Goal: Navigation & Orientation: Understand site structure

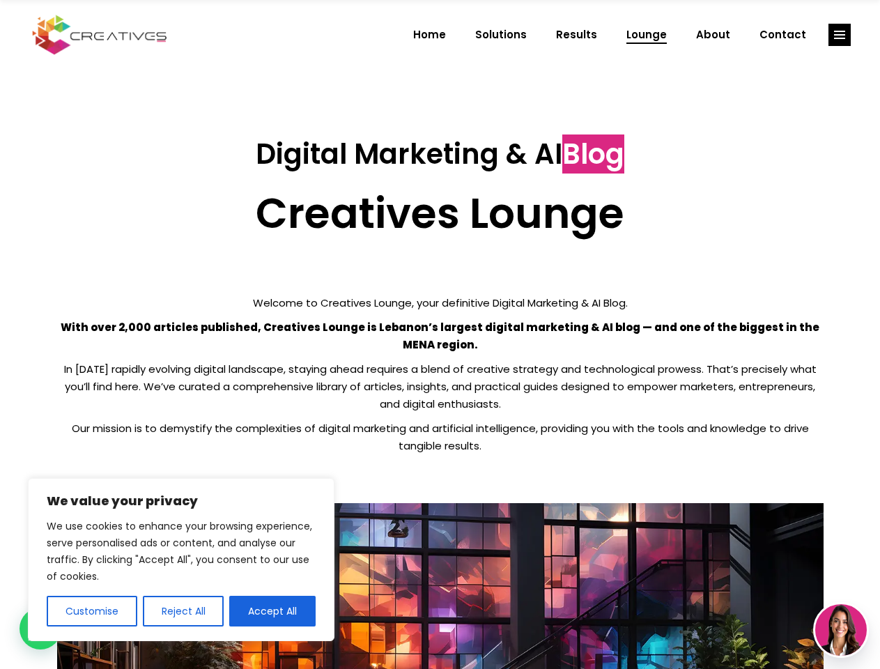
click at [440, 334] on p "With over 2,000 articles published, Creatives Lounge is Lebanon’s largest digit…" at bounding box center [440, 335] width 766 height 35
click at [91, 611] on button "Customise" at bounding box center [92, 611] width 91 height 31
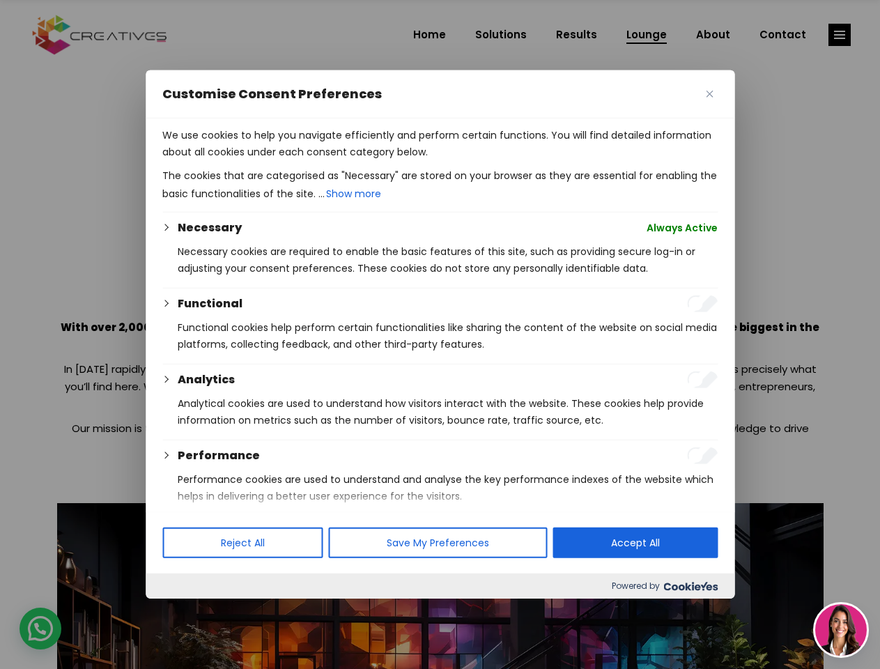
click at [183, 611] on div at bounding box center [440, 334] width 880 height 669
click at [272, 160] on p "We use cookies to help you navigate efficiently and perform certain functions. …" at bounding box center [439, 143] width 555 height 33
click at [839, 35] on div at bounding box center [440, 334] width 880 height 669
click at [841, 630] on img at bounding box center [841, 630] width 52 height 52
